Goal: Information Seeking & Learning: Learn about a topic

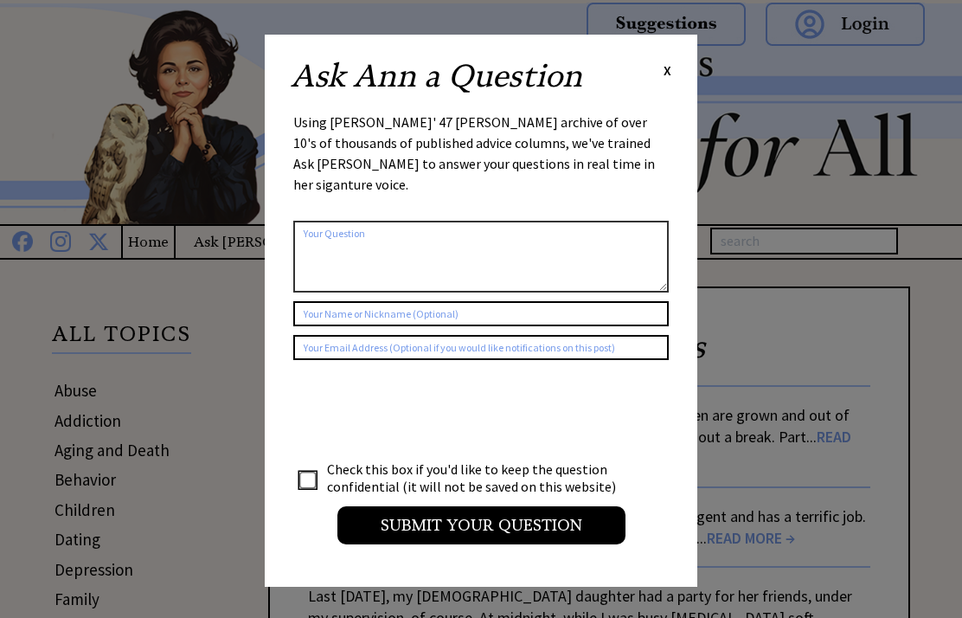
click at [666, 61] on span "X" at bounding box center [668, 69] width 8 height 17
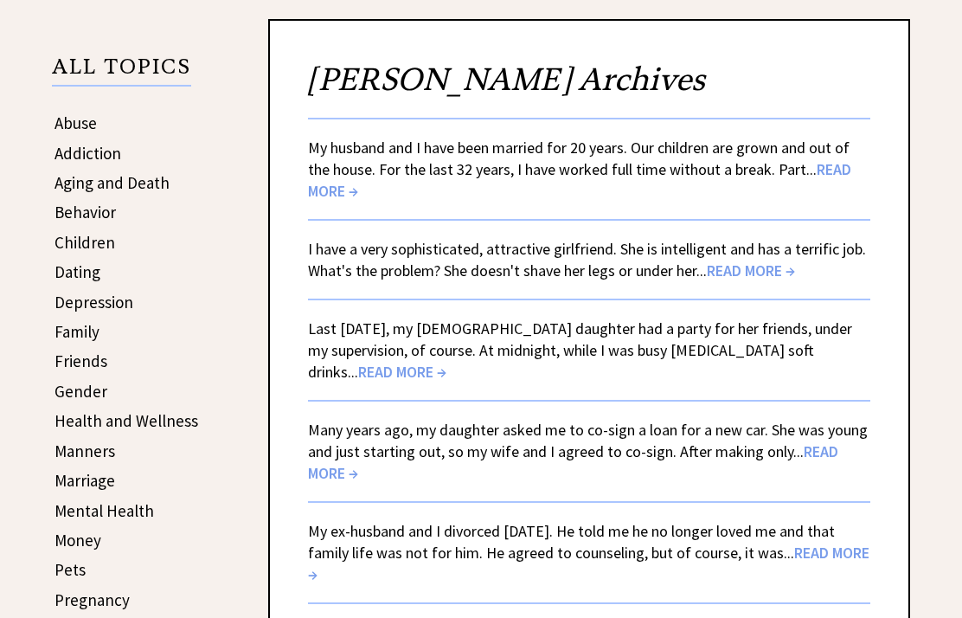
scroll to position [265, 0]
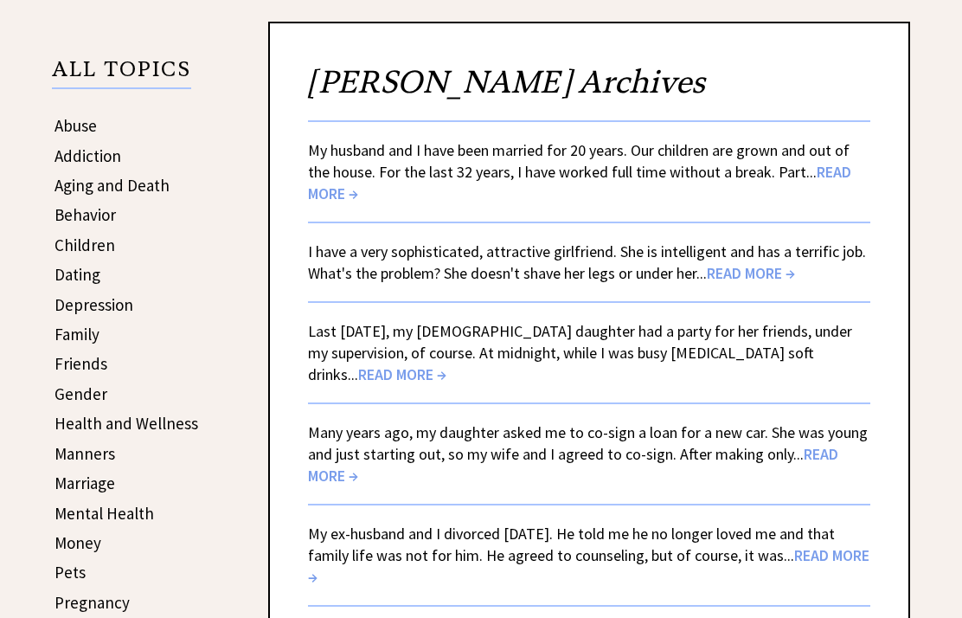
click at [841, 181] on span "READ MORE →" at bounding box center [579, 183] width 543 height 42
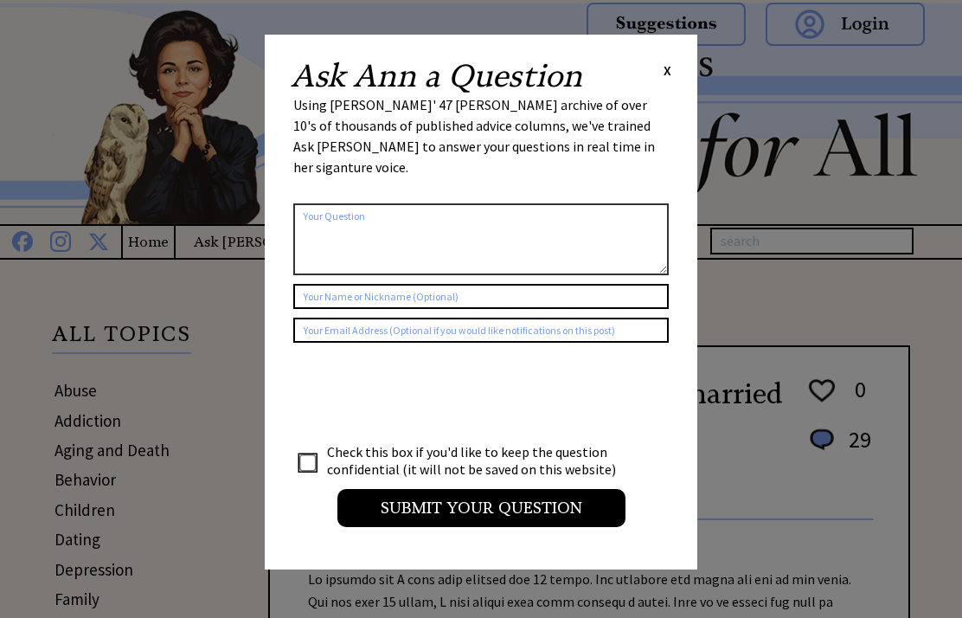
click at [665, 63] on span "X" at bounding box center [668, 69] width 8 height 17
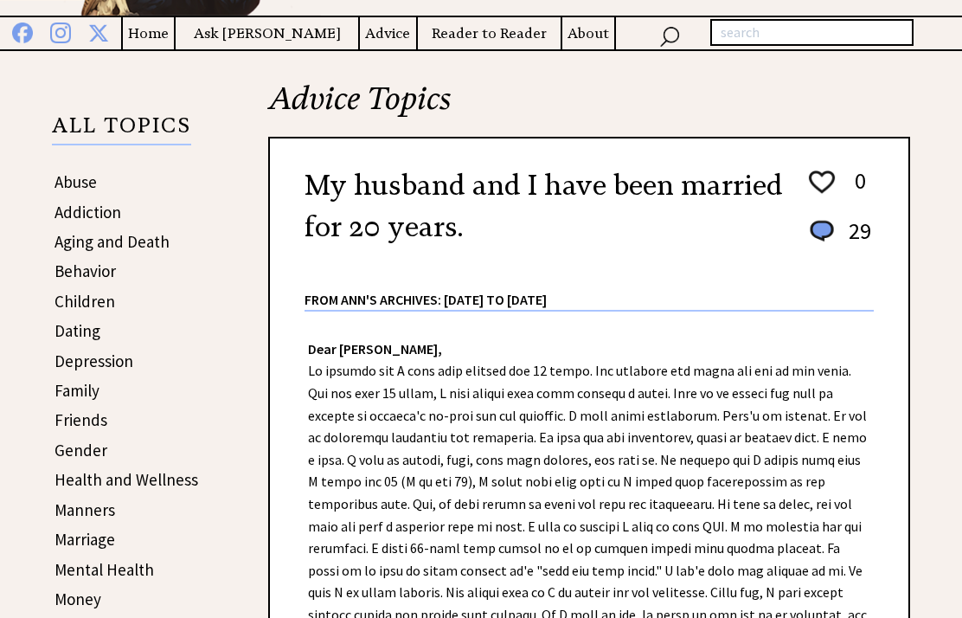
scroll to position [207, 0]
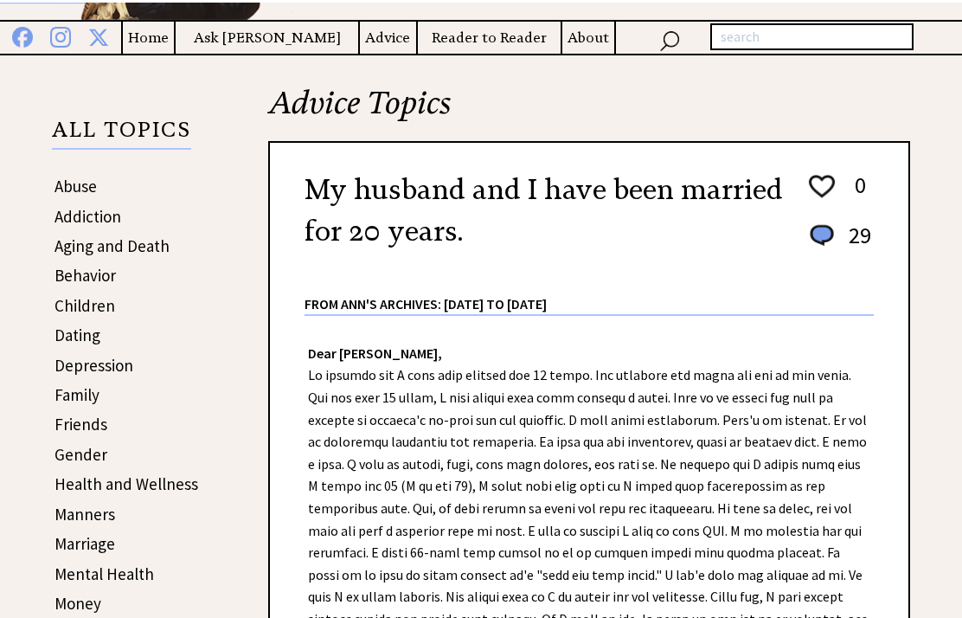
click at [73, 179] on link "Abuse" at bounding box center [76, 183] width 42 height 21
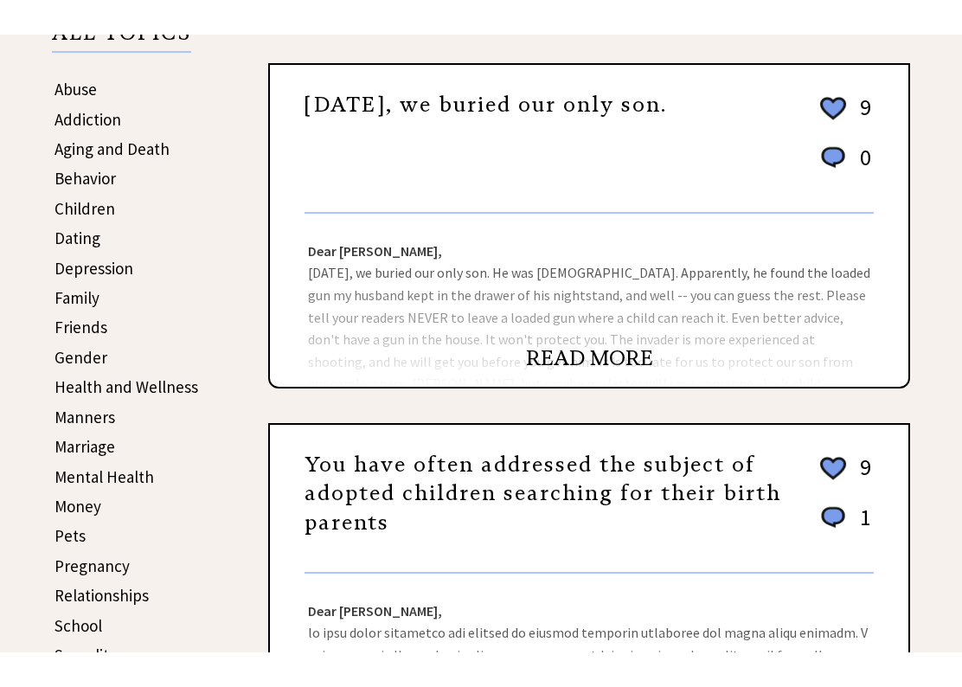
scroll to position [266, 0]
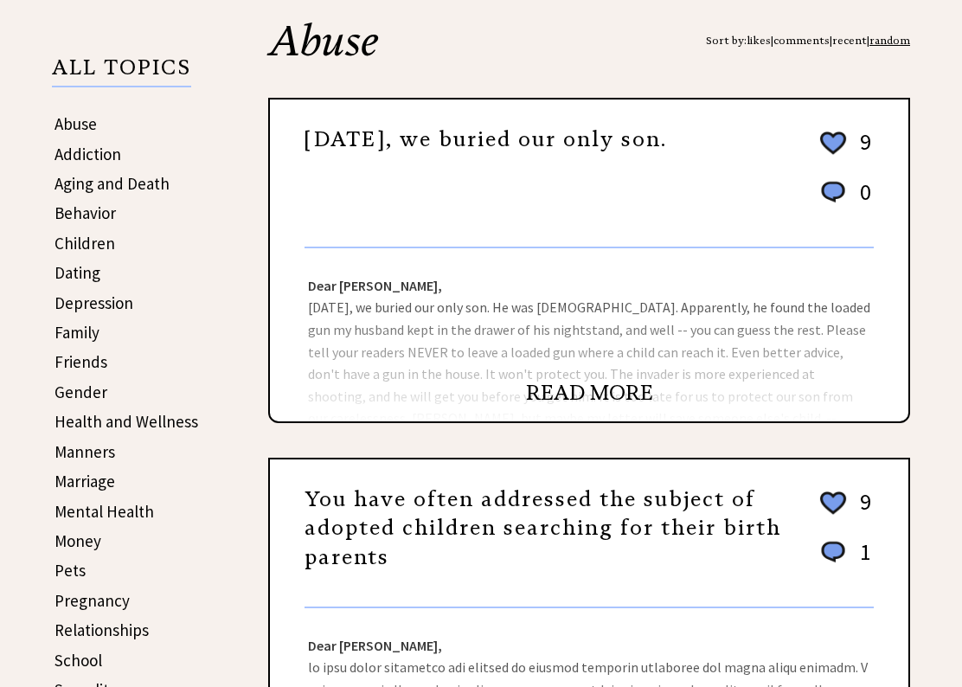
click at [576, 401] on link "READ MORE" at bounding box center [589, 393] width 127 height 26
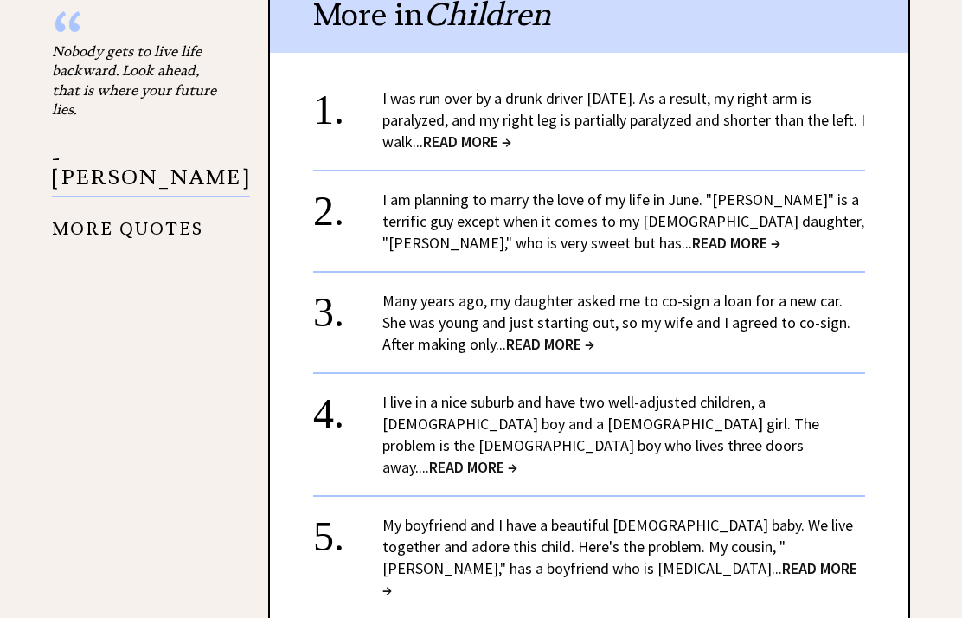
scroll to position [2055, 0]
click at [524, 204] on link "I am planning to marry the love of my life in June. "Phillip" is a terrific guy…" at bounding box center [623, 222] width 482 height 63
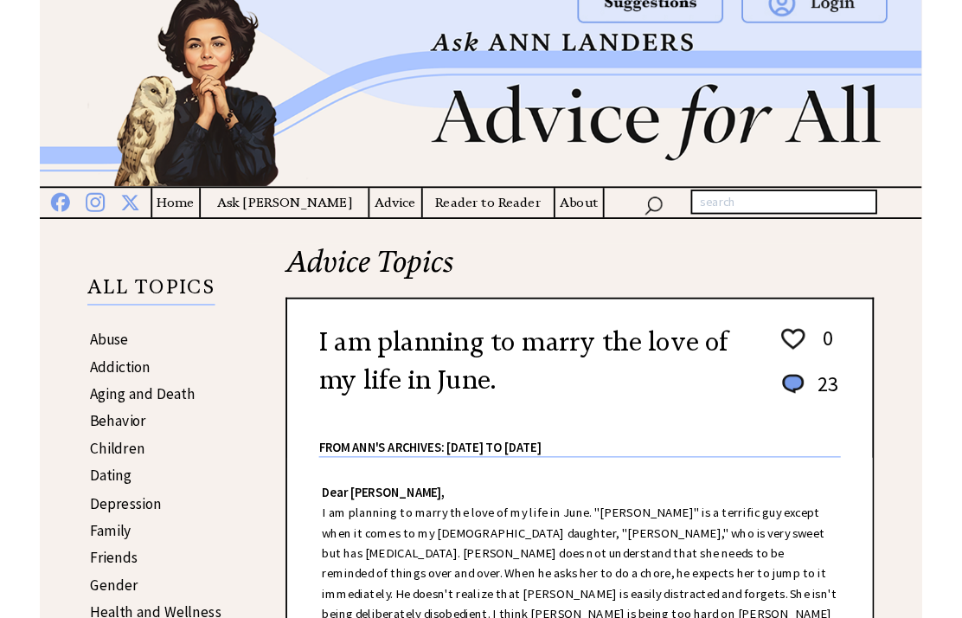
scroll to position [75, 0]
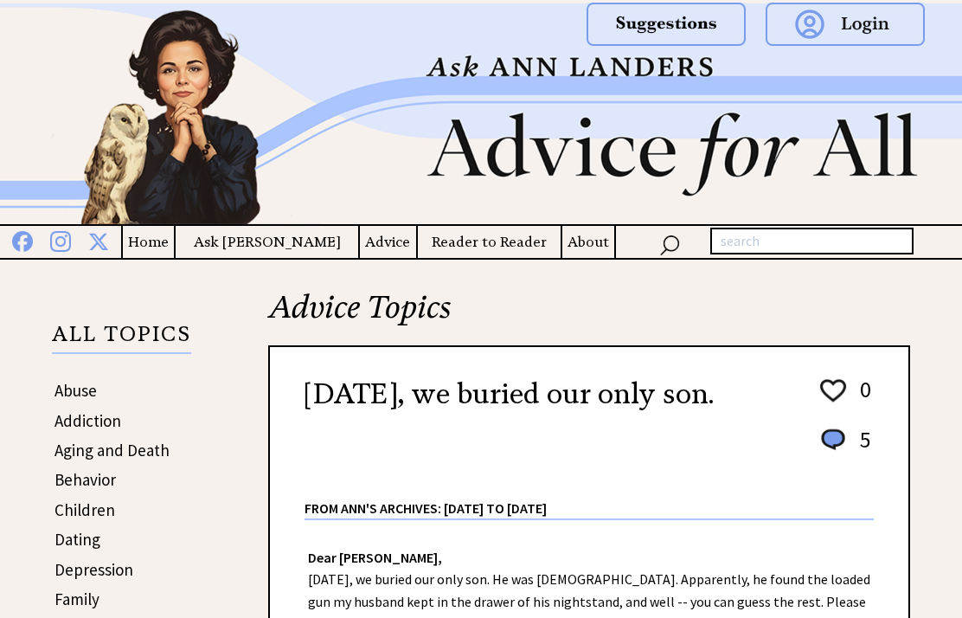
scroll to position [423, 0]
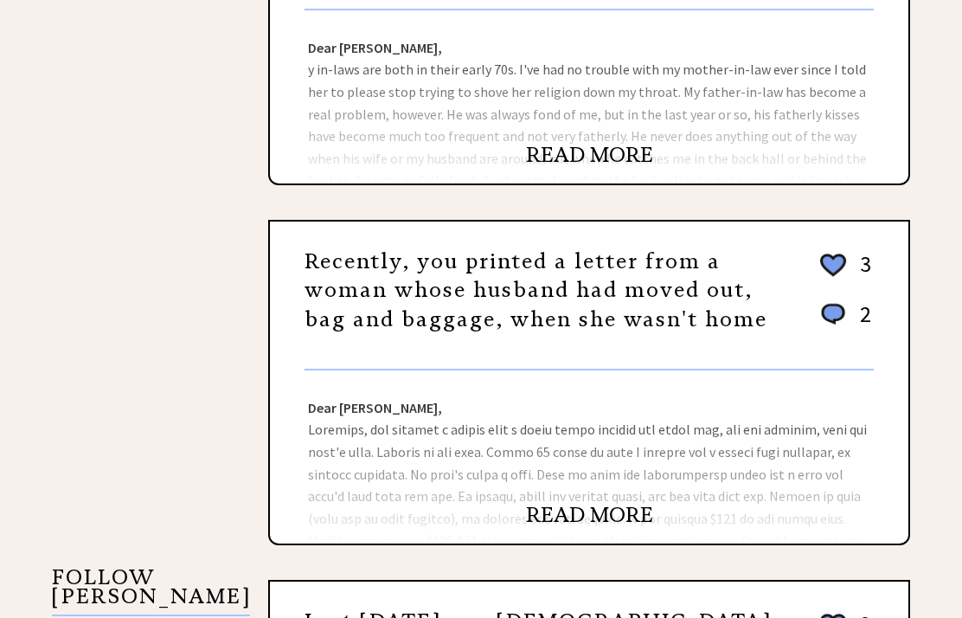
scroll to position [1223, 0]
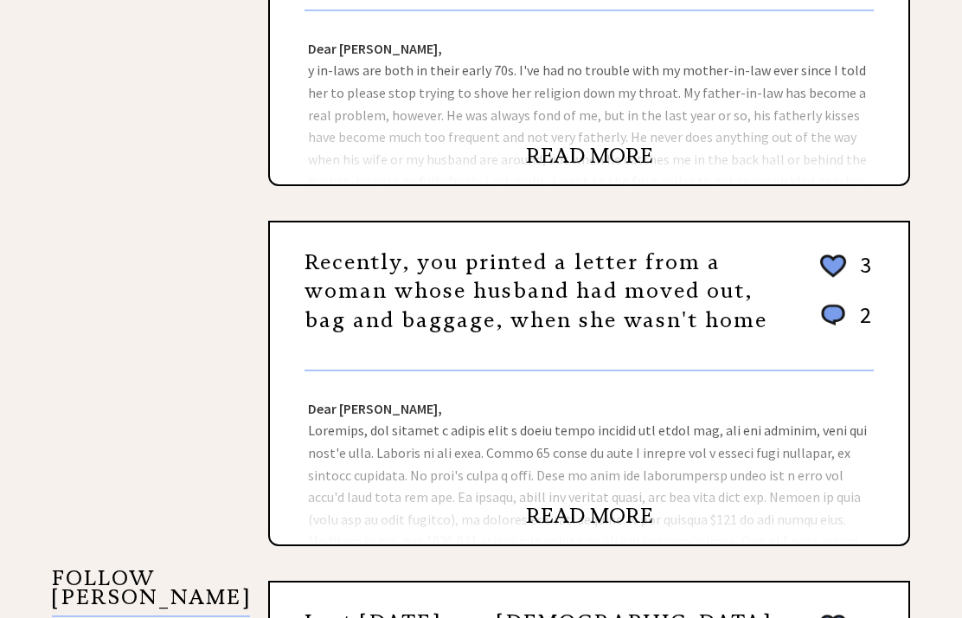
click at [594, 167] on link "READ MORE" at bounding box center [589, 157] width 127 height 26
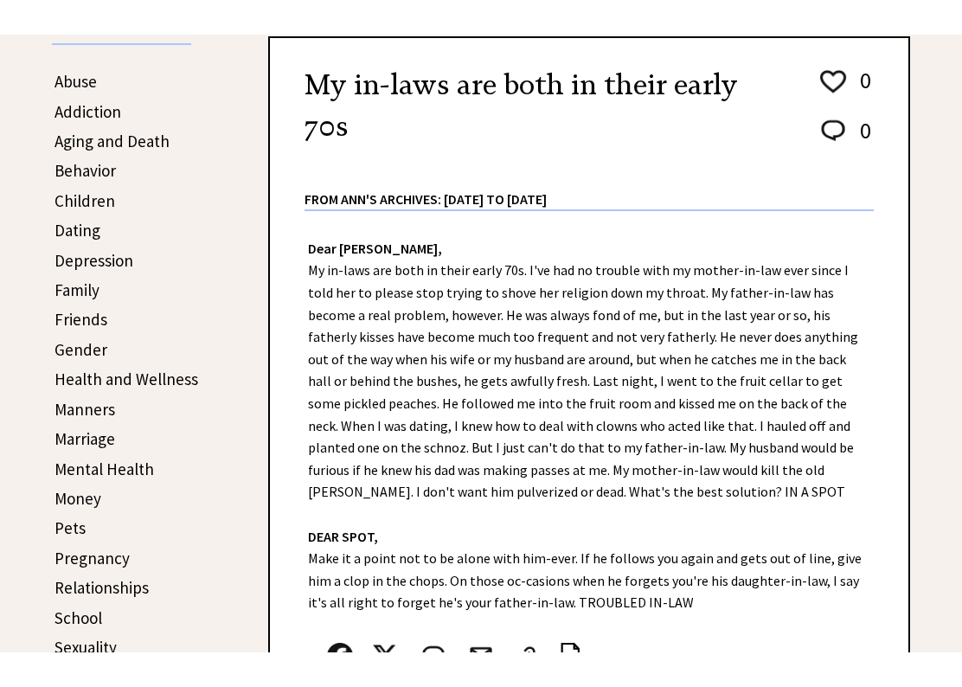
scroll to position [274, 0]
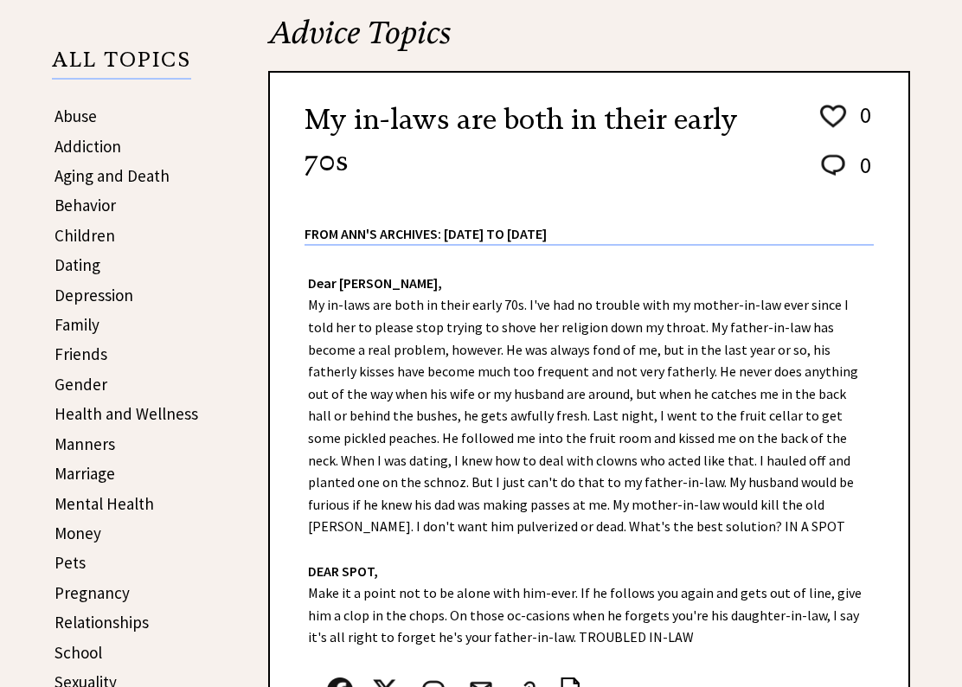
click at [74, 463] on link "Marriage" at bounding box center [85, 473] width 61 height 21
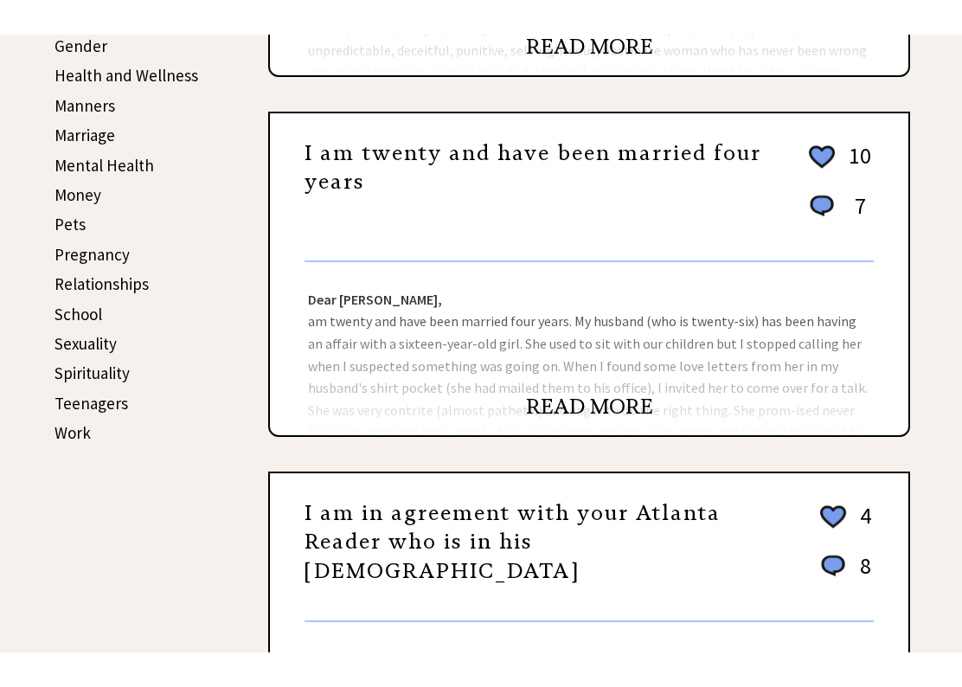
scroll to position [579, 0]
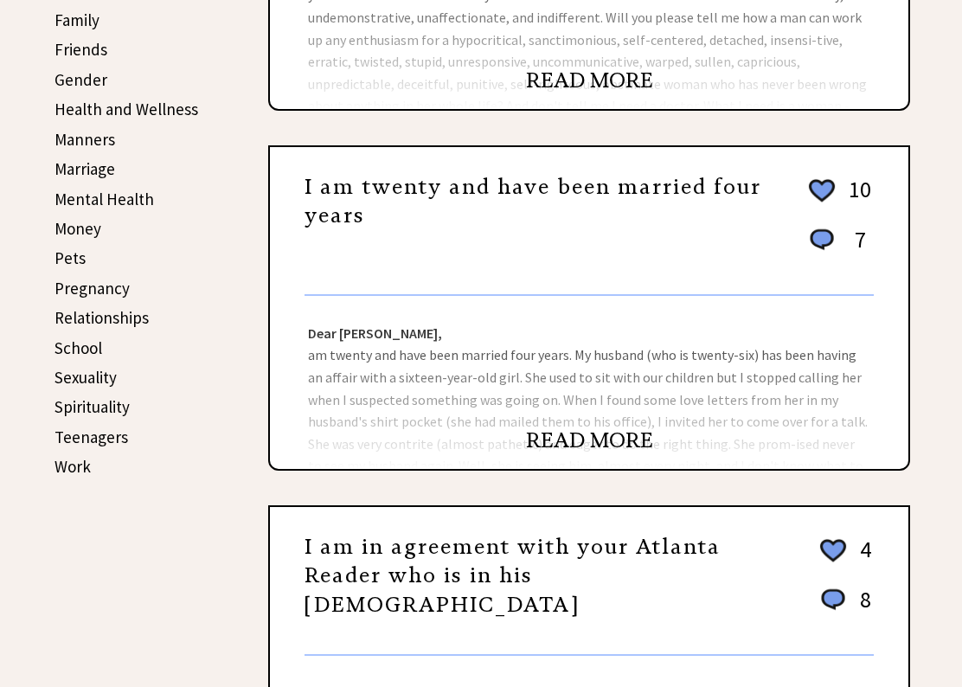
click at [590, 453] on link "READ MORE" at bounding box center [589, 440] width 127 height 26
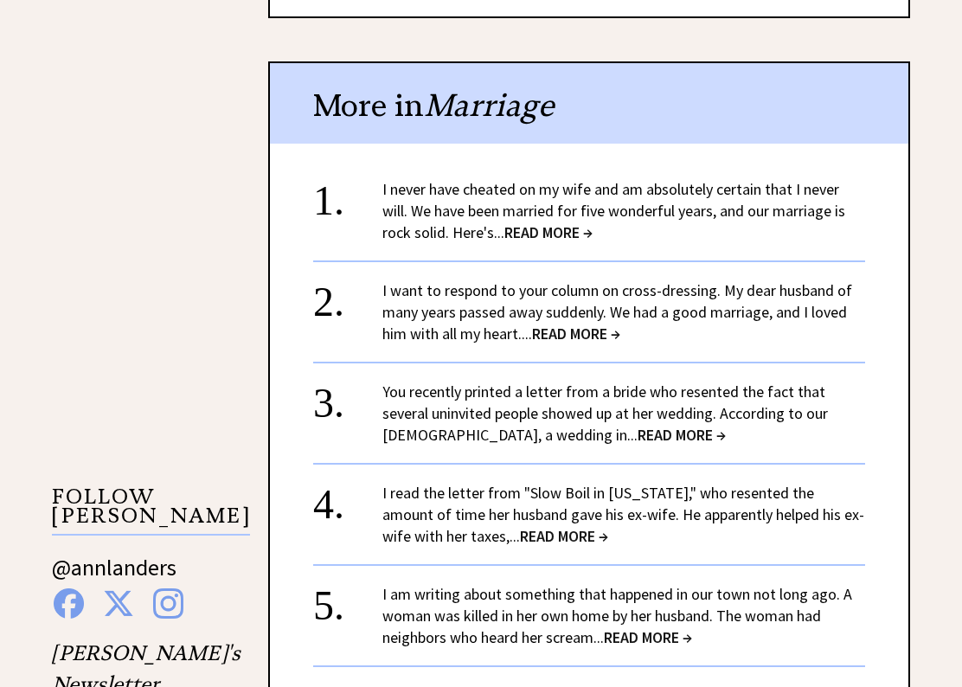
scroll to position [1218, 0]
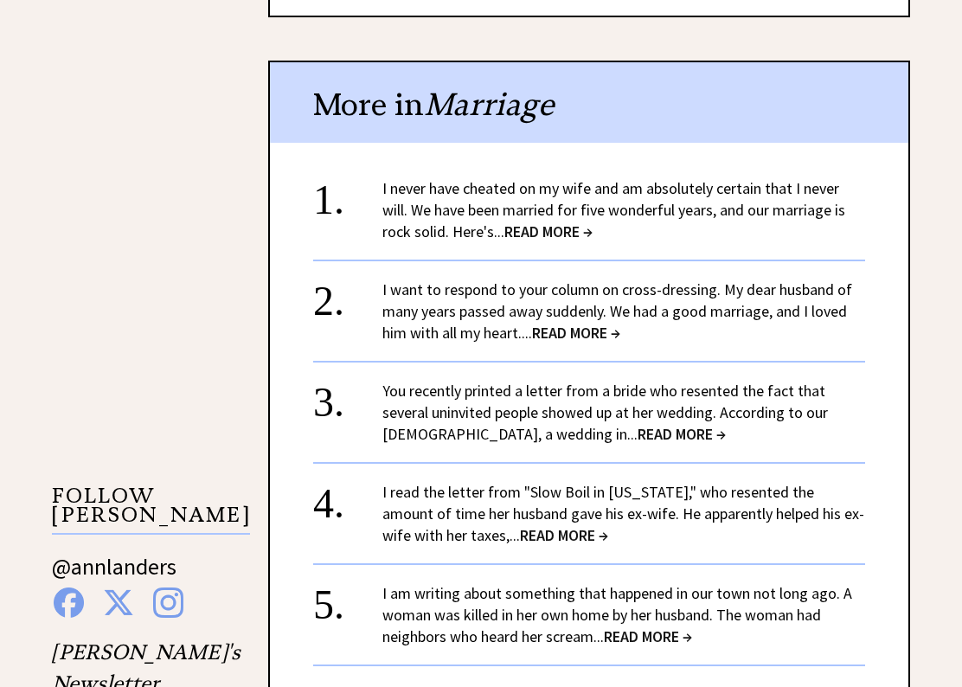
click at [638, 432] on span "READ MORE →" at bounding box center [682, 435] width 88 height 20
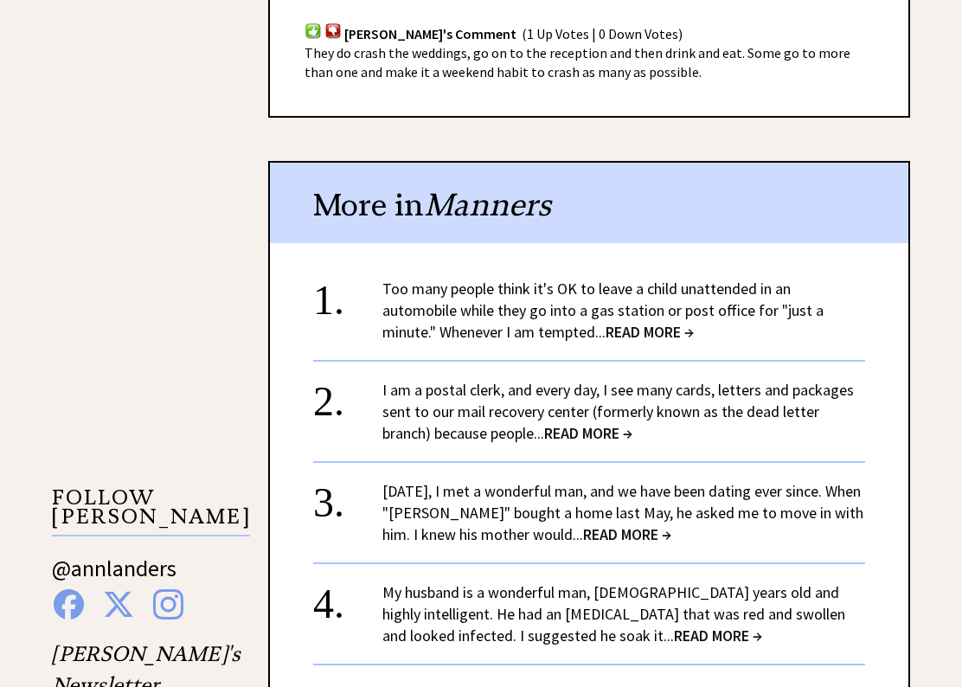
scroll to position [1217, 0]
